Goal: Task Accomplishment & Management: Manage account settings

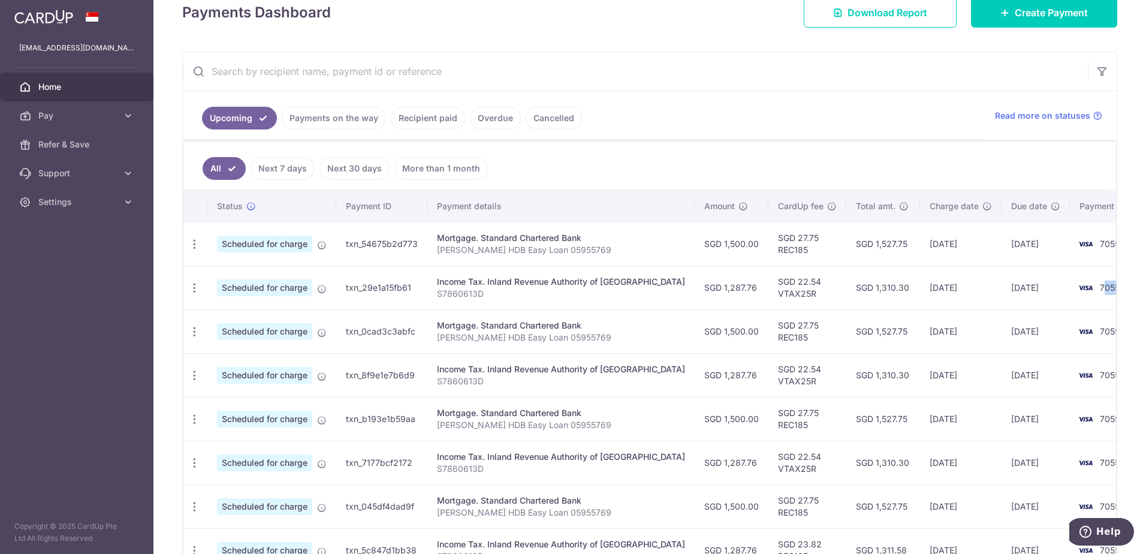
scroll to position [0, 2]
drag, startPoint x: 1058, startPoint y: 287, endPoint x: 1081, endPoint y: 288, distance: 23.4
click at [1081, 288] on td "7055" at bounding box center [1112, 287] width 91 height 44
drag, startPoint x: 810, startPoint y: 288, endPoint x: 877, endPoint y: 288, distance: 67.7
click at [877, 288] on tr "Update payment Cancel payment Scheduled for charge txn_29e1a15fb61 Income Tax. …" at bounding box center [669, 287] width 977 height 44
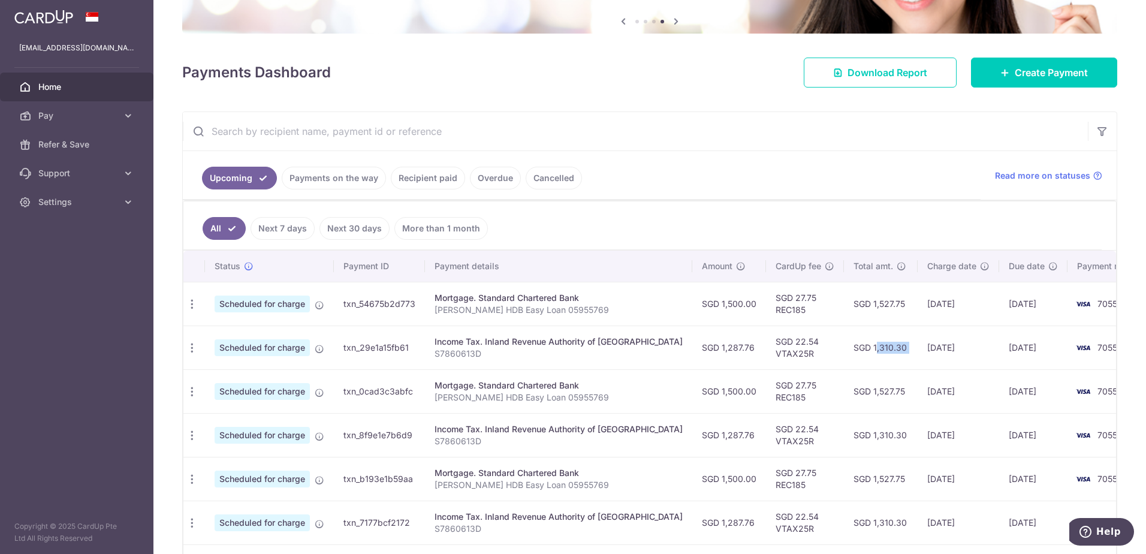
scroll to position [0, 0]
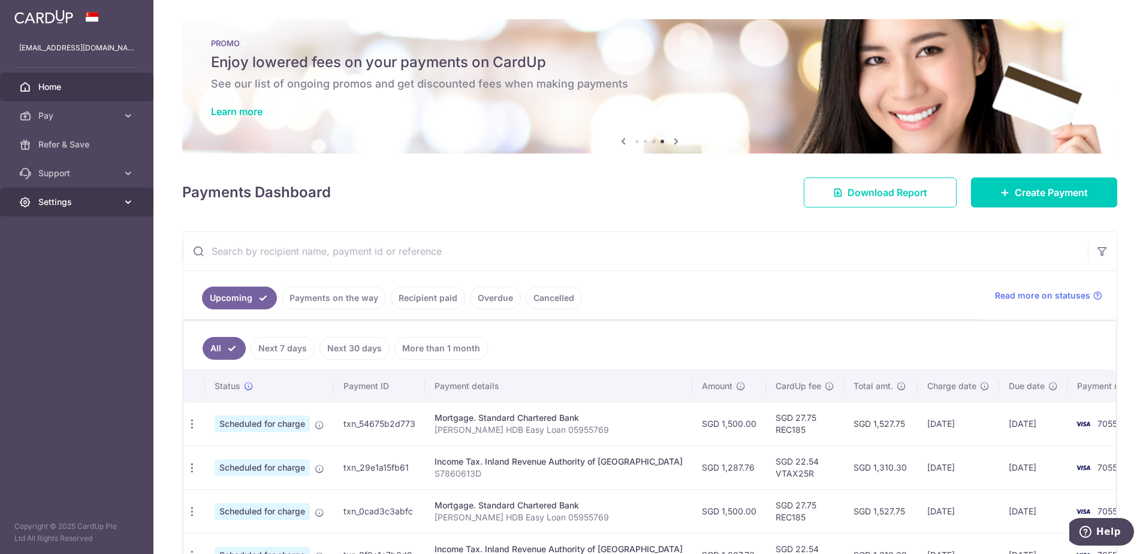
click at [65, 200] on span "Settings" at bounding box center [77, 202] width 79 height 12
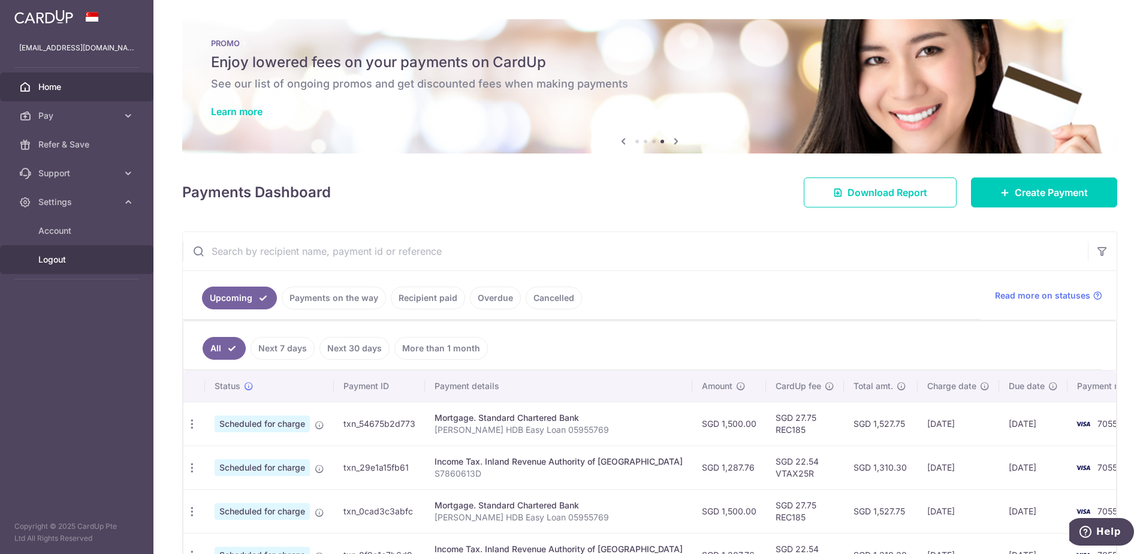
click at [59, 256] on span "Logout" at bounding box center [77, 259] width 79 height 12
